Goal: Transaction & Acquisition: Purchase product/service

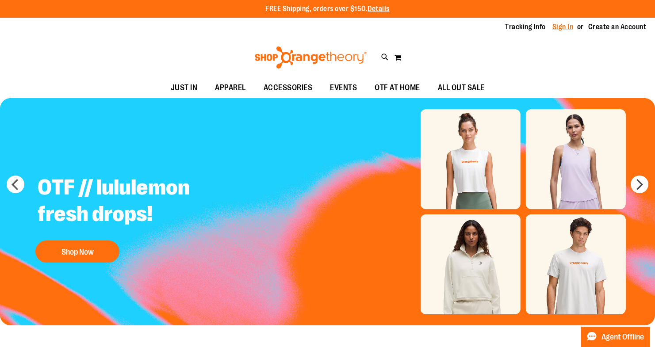
click at [564, 27] on link "Sign In" at bounding box center [563, 27] width 21 height 10
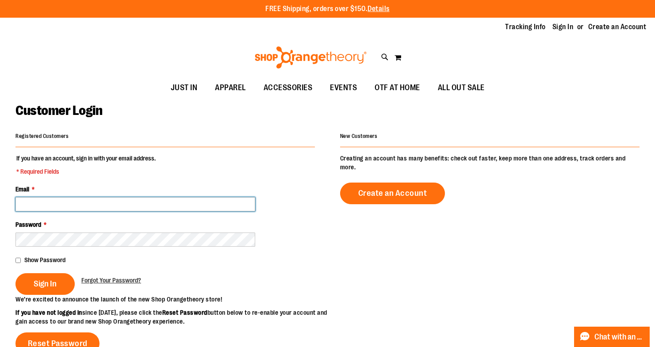
type input "**********"
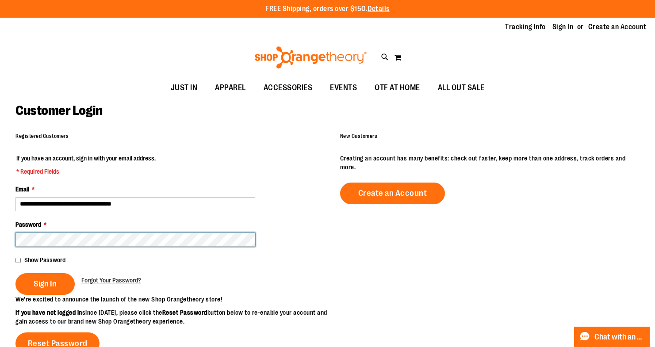
scroll to position [0, 0]
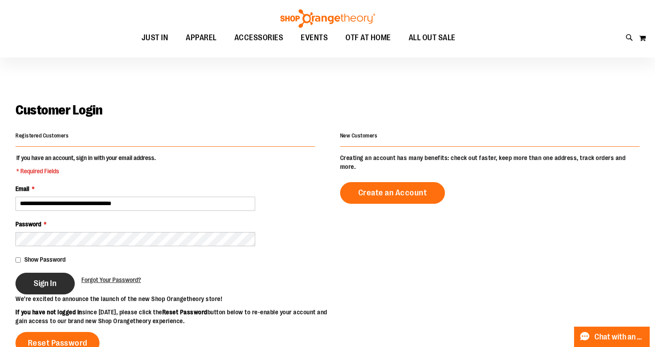
click at [54, 283] on span "Sign In" at bounding box center [45, 284] width 23 height 10
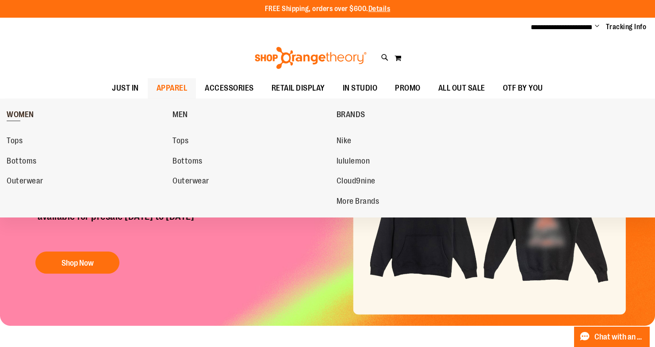
click at [22, 111] on span "WOMEN" at bounding box center [20, 115] width 27 height 11
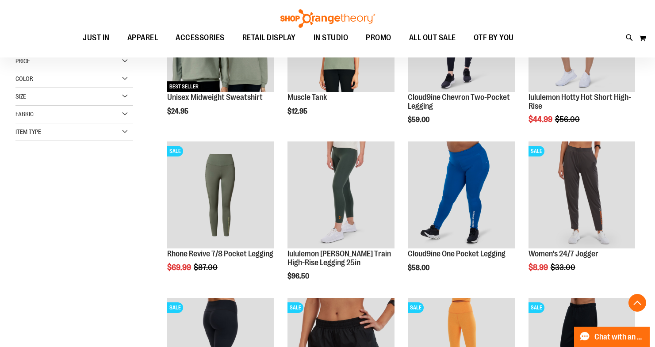
scroll to position [196, 0]
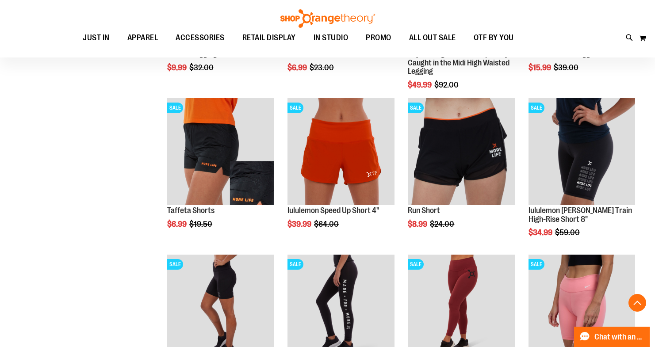
scroll to position [555, 0]
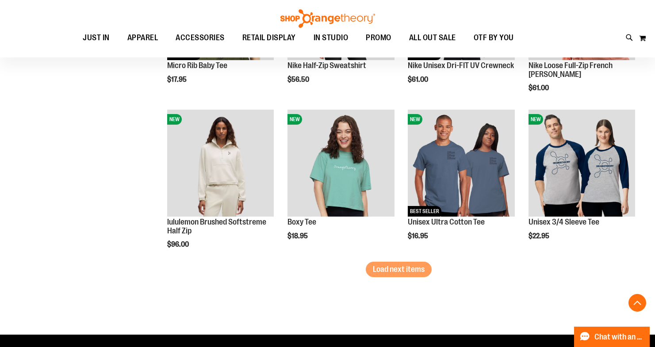
scroll to position [1326, 0]
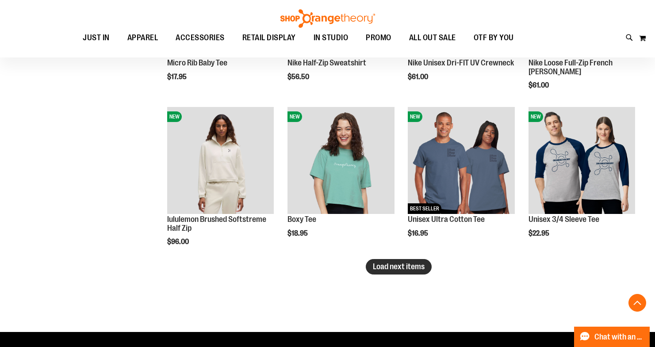
click at [418, 269] on span "Load next items" at bounding box center [399, 266] width 52 height 9
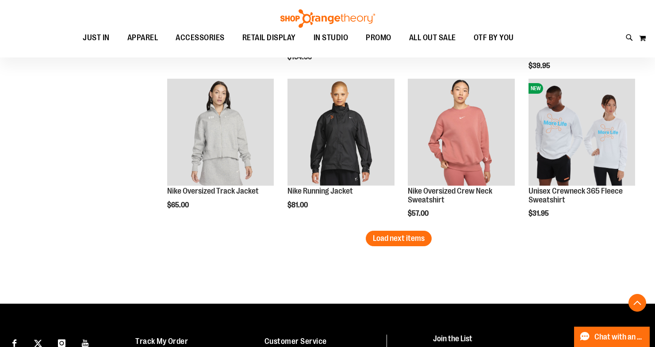
scroll to position [1840, 0]
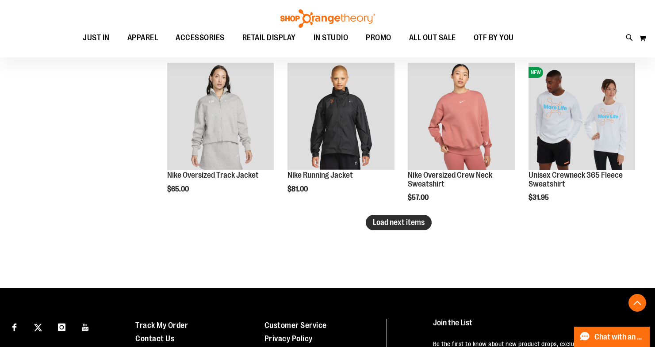
click at [406, 226] on span "Load next items" at bounding box center [399, 222] width 52 height 9
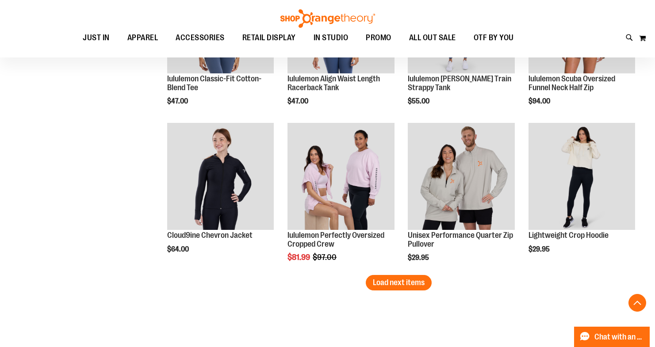
scroll to position [2254, 0]
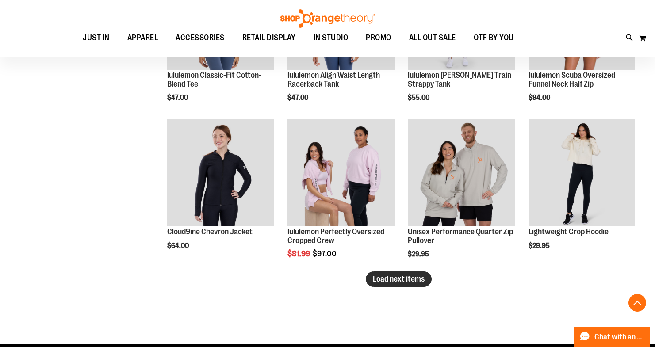
click at [380, 280] on span "Load next items" at bounding box center [399, 279] width 52 height 9
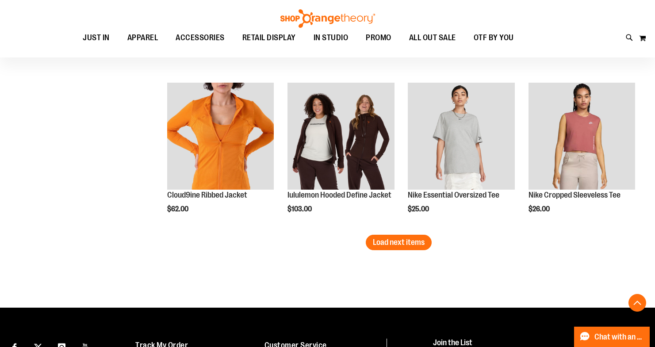
scroll to position [2766, 0]
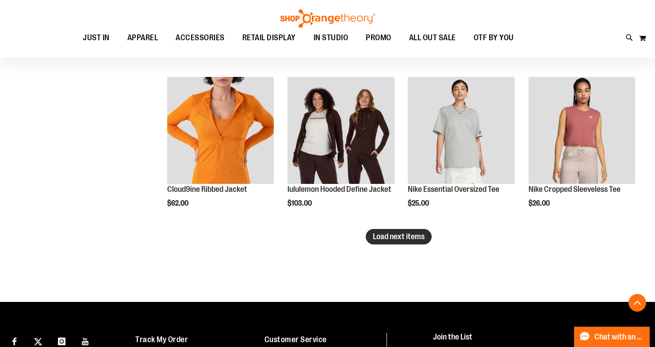
click at [385, 234] on span "Load next items" at bounding box center [399, 236] width 52 height 9
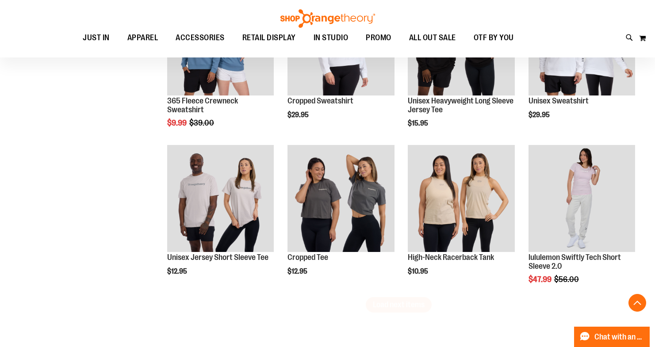
scroll to position [3179, 0]
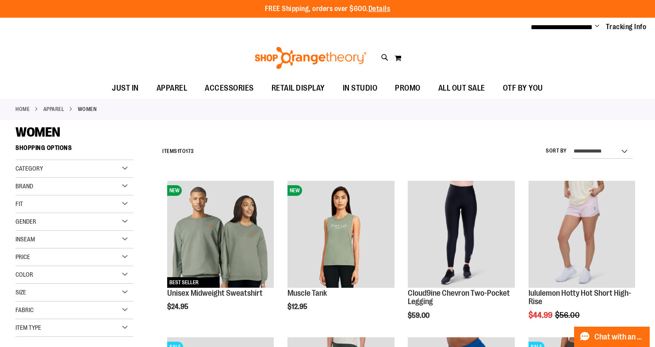
click at [121, 168] on div "Category" at bounding box center [74, 169] width 118 height 18
click at [21, 186] on link "Tops" at bounding box center [69, 186] width 113 height 9
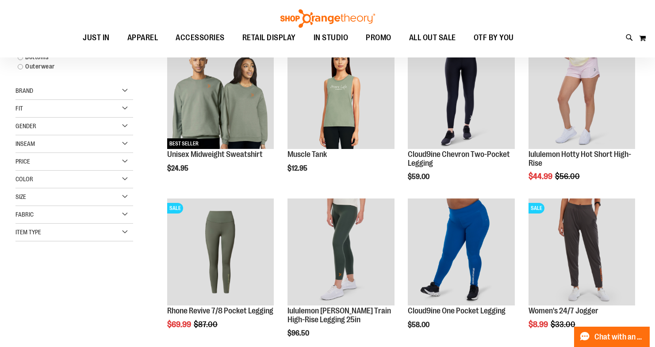
scroll to position [139, 0]
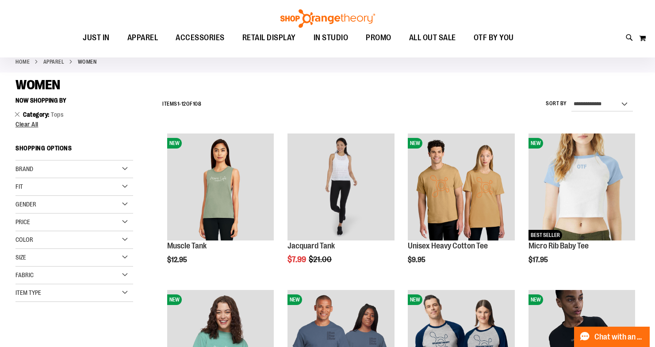
scroll to position [43, 0]
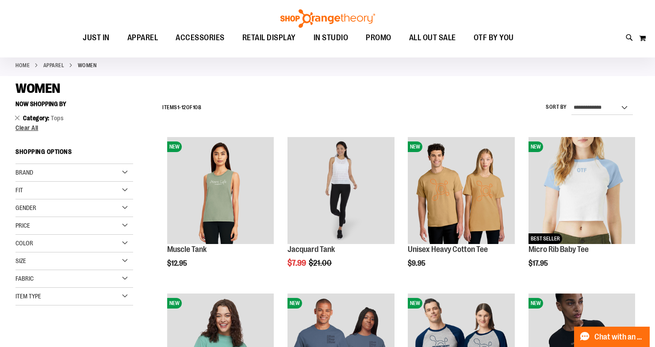
drag, startPoint x: 127, startPoint y: 295, endPoint x: 119, endPoint y: 293, distance: 8.2
click at [127, 295] on div "Item Type" at bounding box center [74, 297] width 118 height 18
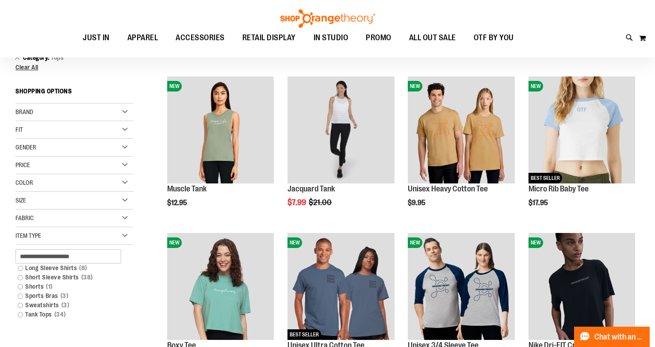
scroll to position [114, 0]
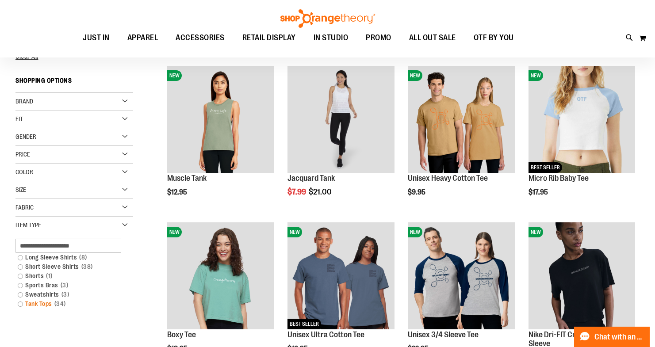
click at [21, 304] on link "Tank Tops 34 items" at bounding box center [69, 304] width 113 height 9
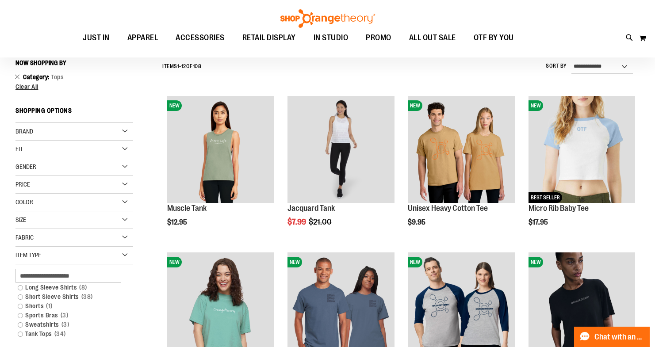
scroll to position [82, 0]
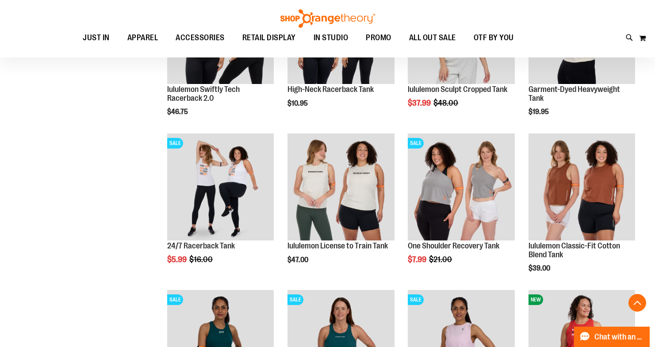
scroll to position [676, 0]
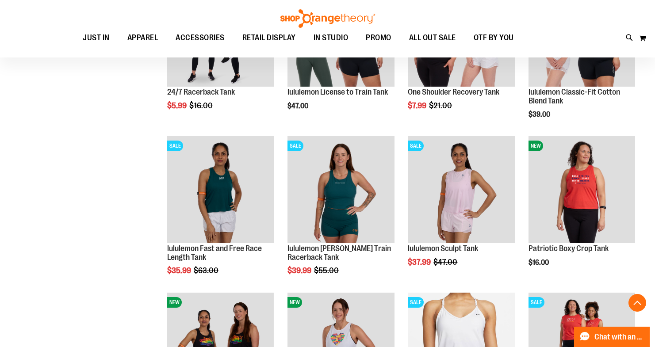
scroll to position [821, 0]
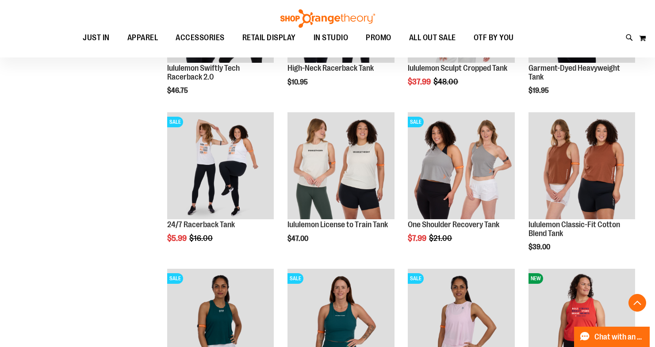
scroll to position [692, 0]
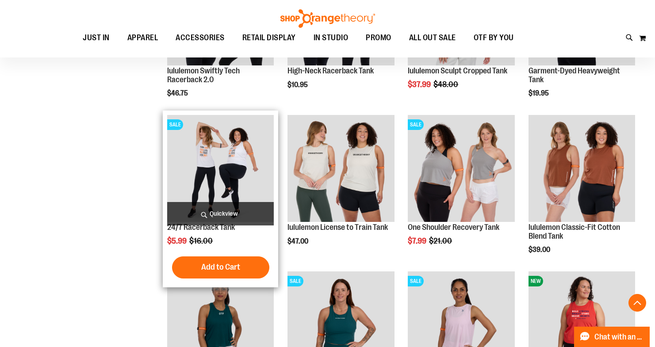
click at [240, 157] on img "product" at bounding box center [220, 168] width 107 height 107
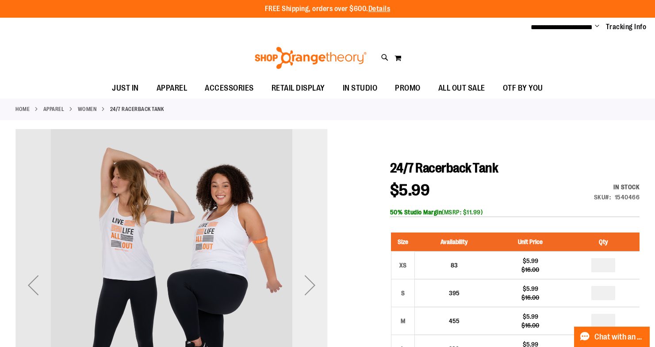
click at [311, 285] on div "Next" at bounding box center [309, 285] width 35 height 35
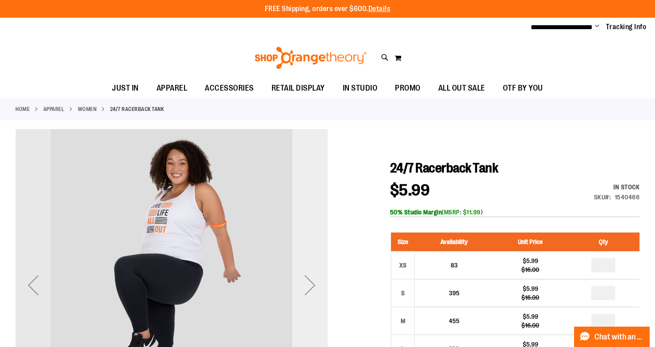
click at [311, 285] on div "Next" at bounding box center [309, 285] width 35 height 35
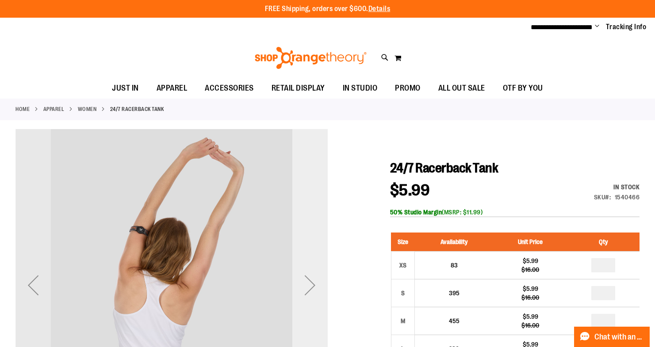
click at [311, 285] on div "Next" at bounding box center [309, 285] width 35 height 35
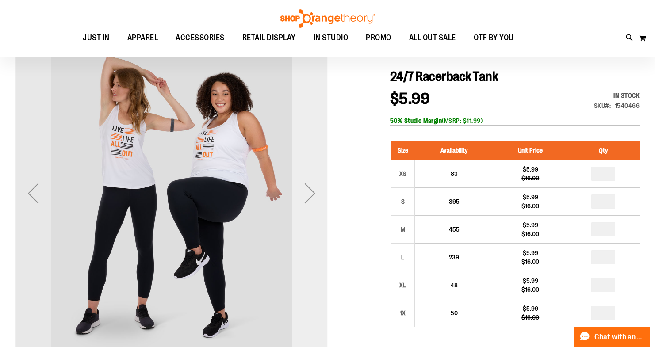
scroll to position [92, 0]
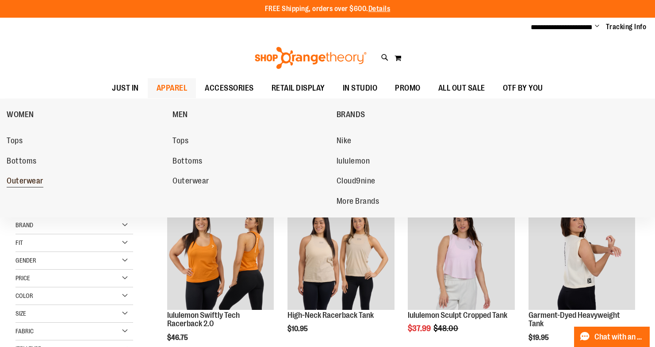
click at [28, 179] on span "Outerwear" at bounding box center [25, 182] width 37 height 11
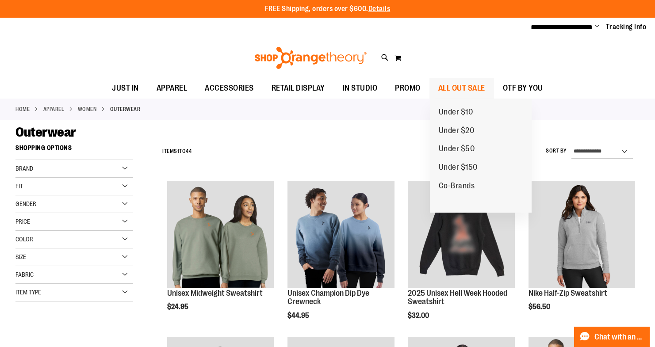
click at [461, 88] on span "ALL OUT SALE" at bounding box center [462, 88] width 47 height 20
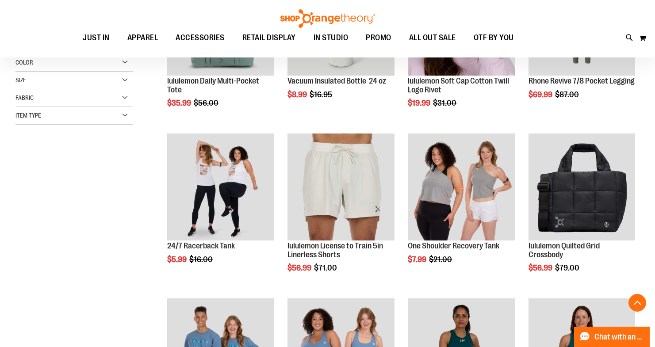
scroll to position [213, 0]
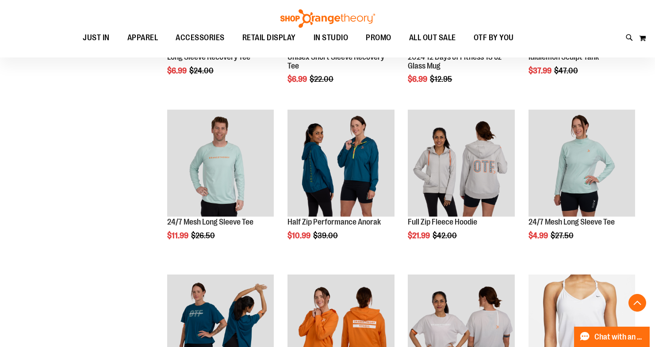
scroll to position [732, 0]
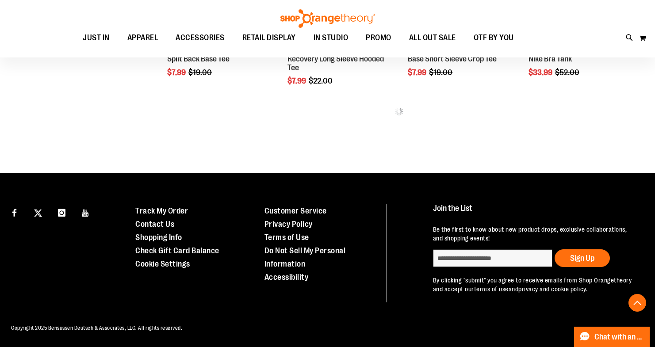
scroll to position [1058, 0]
